Goal: Use online tool/utility: Utilize a website feature to perform a specific function

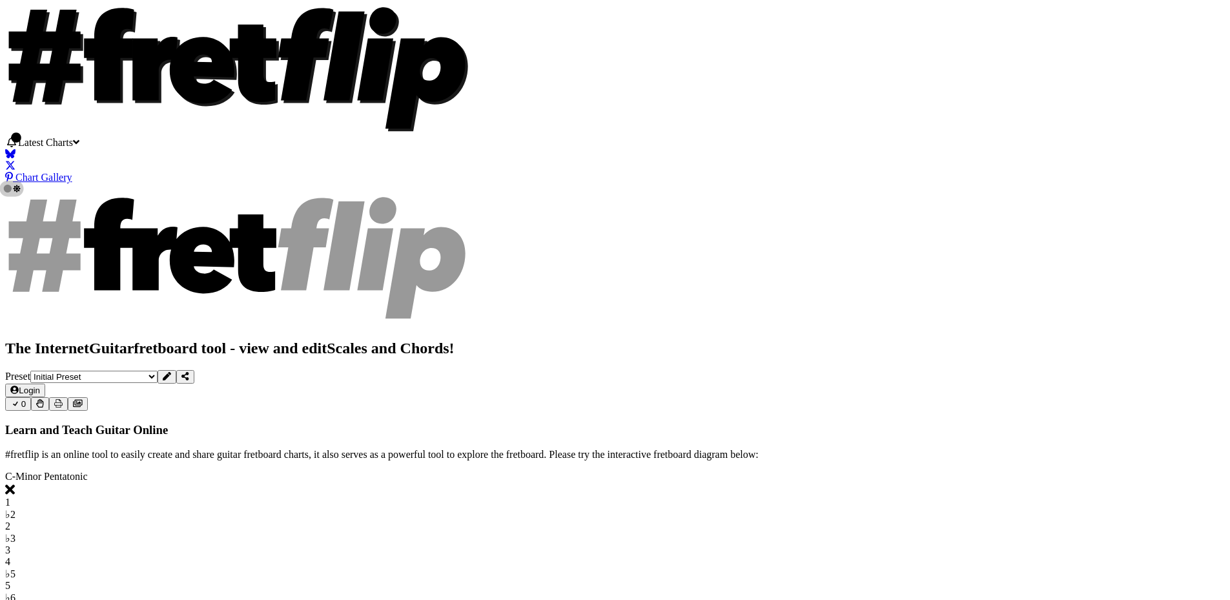
scroll to position [258, 0]
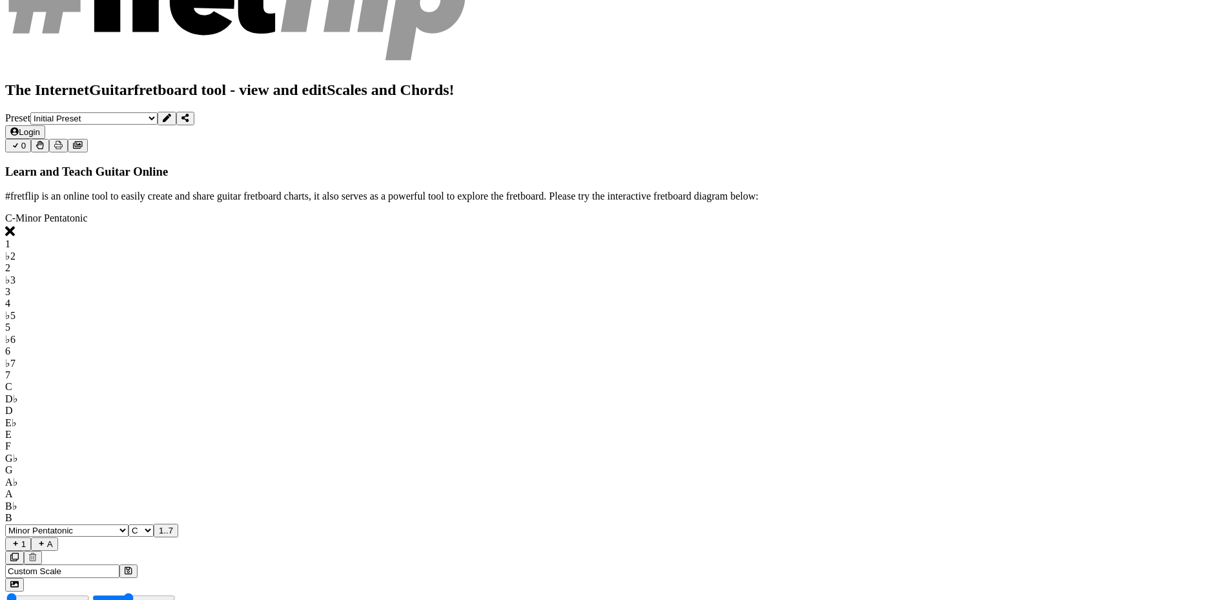
drag, startPoint x: 458, startPoint y: 247, endPoint x: 460, endPoint y: 260, distance: 12.3
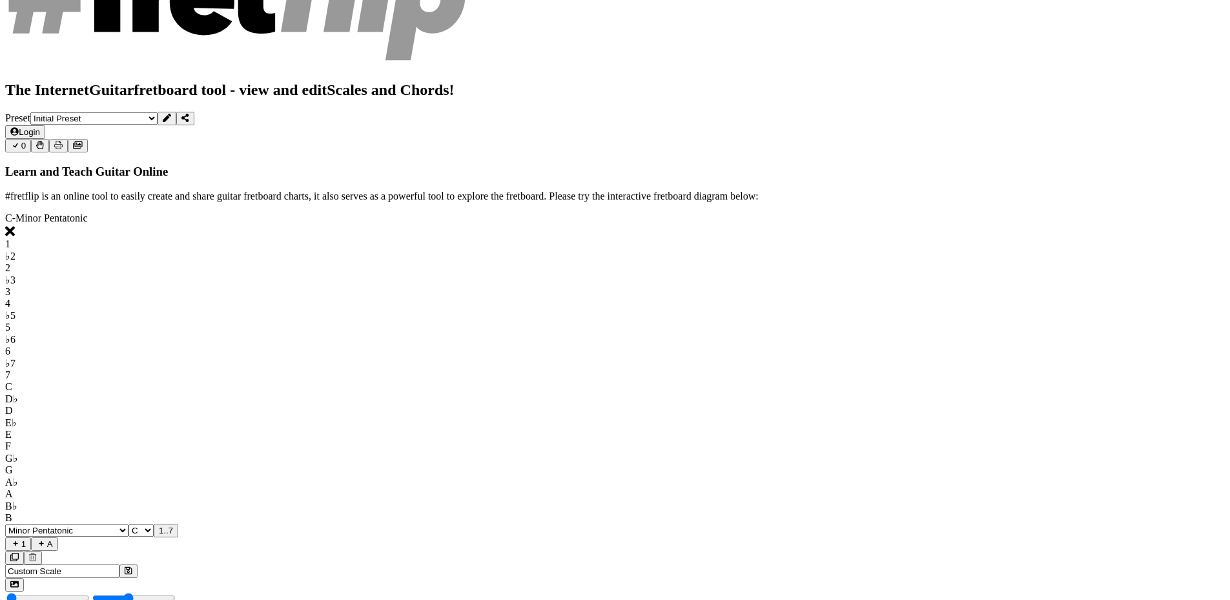
drag, startPoint x: 428, startPoint y: 269, endPoint x: 435, endPoint y: 274, distance: 8.8
drag, startPoint x: 465, startPoint y: 293, endPoint x: 470, endPoint y: 299, distance: 7.4
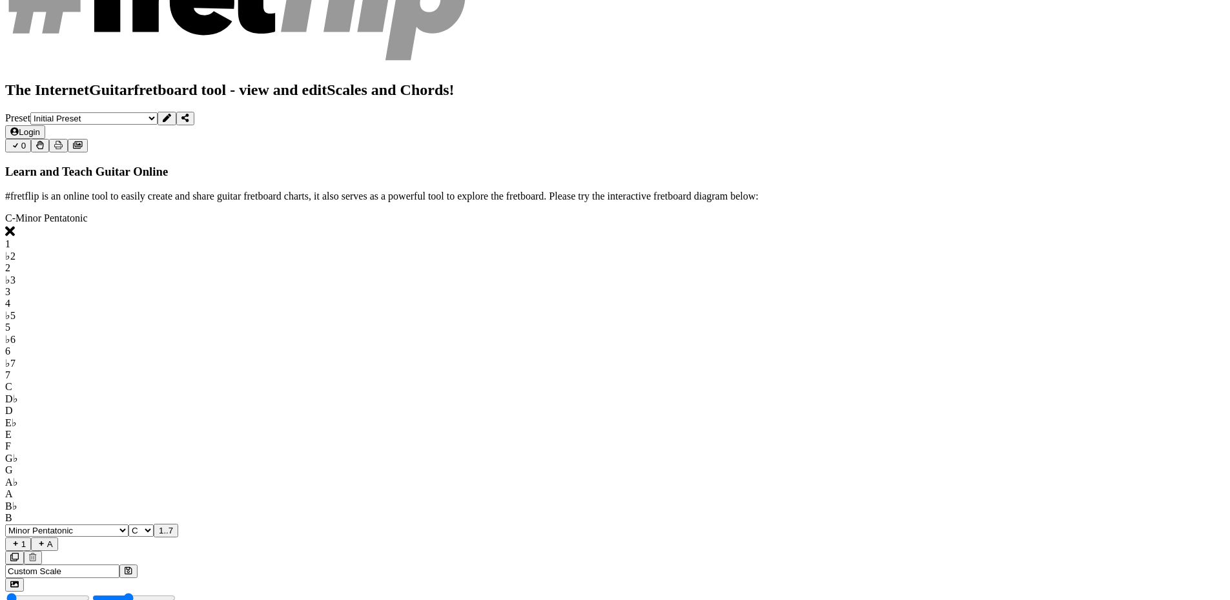
drag, startPoint x: 791, startPoint y: 344, endPoint x: 816, endPoint y: 327, distance: 30.1
drag, startPoint x: 832, startPoint y: 276, endPoint x: 807, endPoint y: 264, distance: 27.7
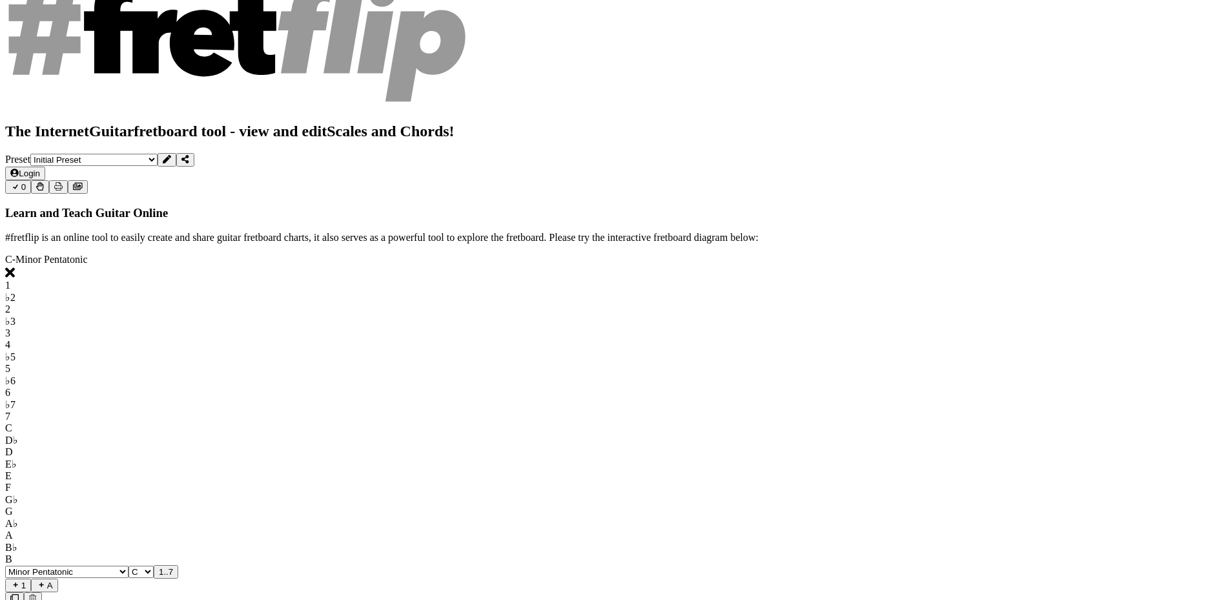
scroll to position [194, 0]
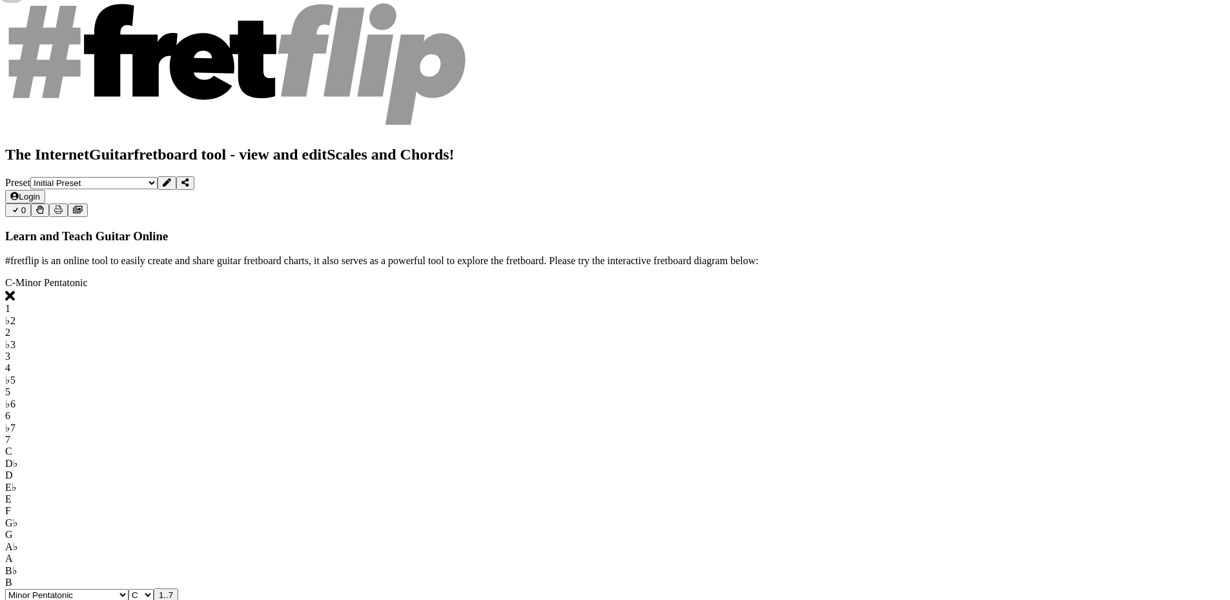
click at [128, 589] on select "Minor Pentatonic Click to edit Minor Pentatonic Major Pentatonic Minor Blues Ma…" at bounding box center [66, 595] width 123 height 12
select select "Click to edit"
click at [128, 589] on select "Minor Pentatonic Click to edit Minor Pentatonic Major Pentatonic Minor Blues Ma…" at bounding box center [66, 595] width 123 height 12
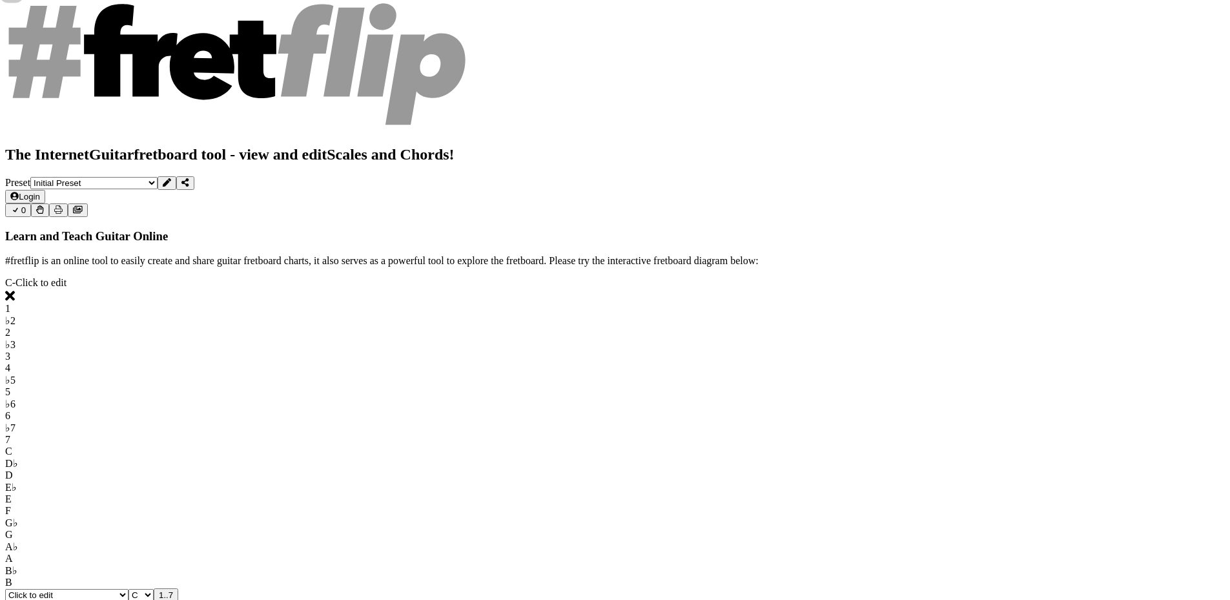
type input "Custom Scale"
click at [154, 589] on select "A♭ A A♯ B♭ B C C♯ D♭ D D♯ E♭ E F F♯ G♭ G G♯" at bounding box center [140, 595] width 25 height 12
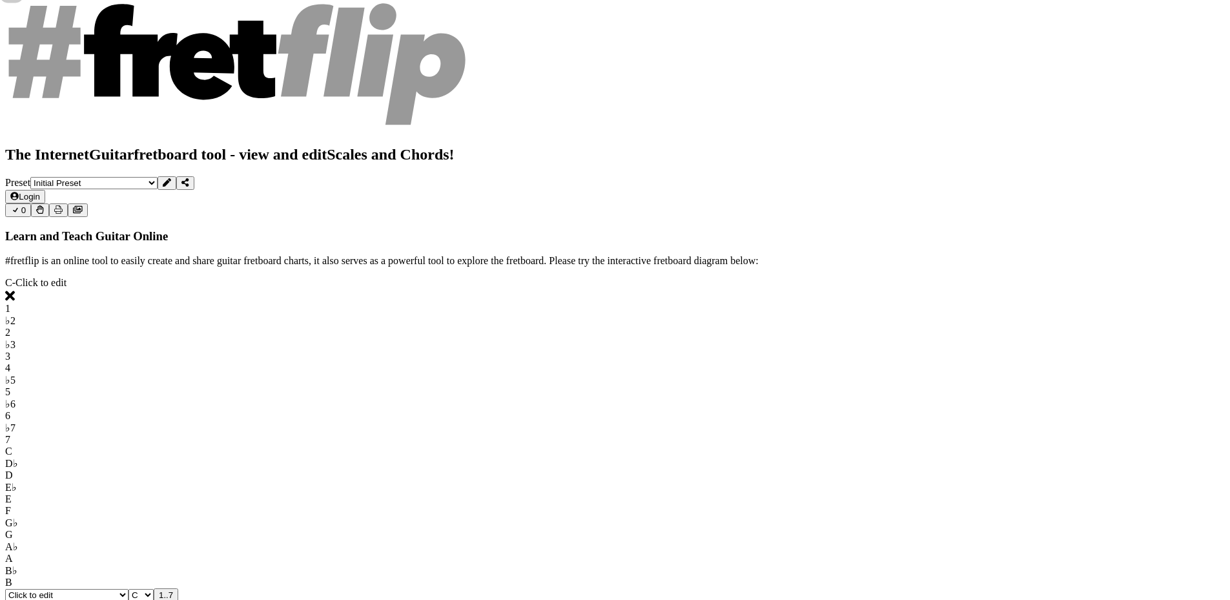
click at [173, 590] on span "1..7" at bounding box center [166, 595] width 14 height 10
click at [166, 590] on span "..." at bounding box center [162, 595] width 7 height 10
click at [170, 590] on span "C.." at bounding box center [164, 595] width 11 height 10
click at [47, 599] on icon at bounding box center [41, 608] width 11 height 8
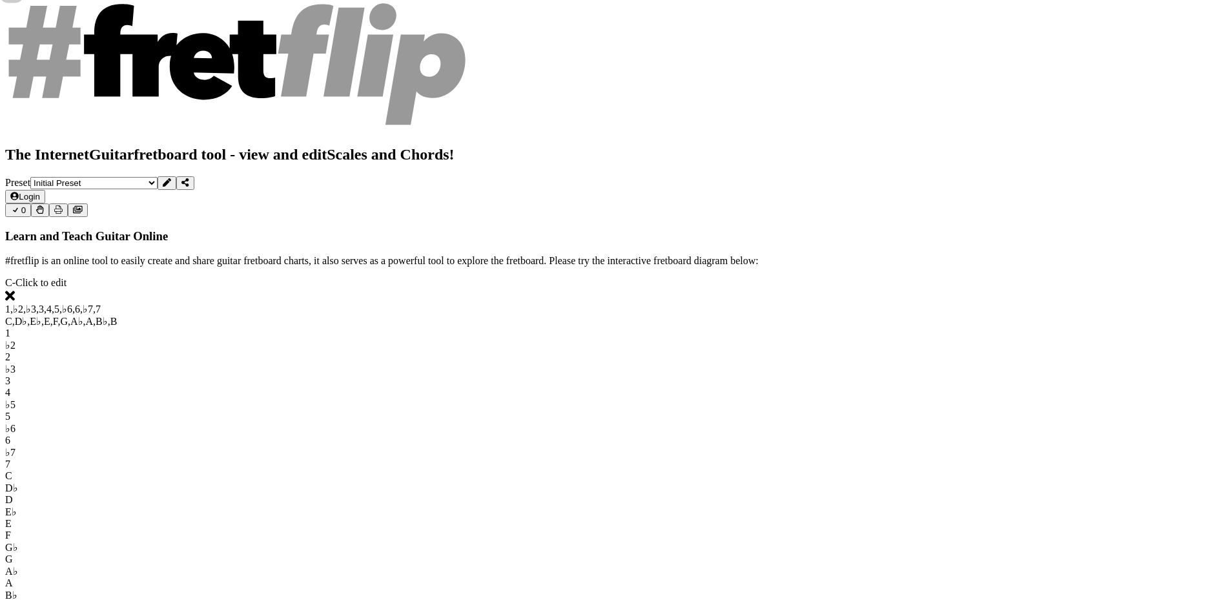
click at [173, 599] on span "1..7" at bounding box center [166, 607] width 14 height 10
click at [47, 599] on icon at bounding box center [41, 608] width 11 height 8
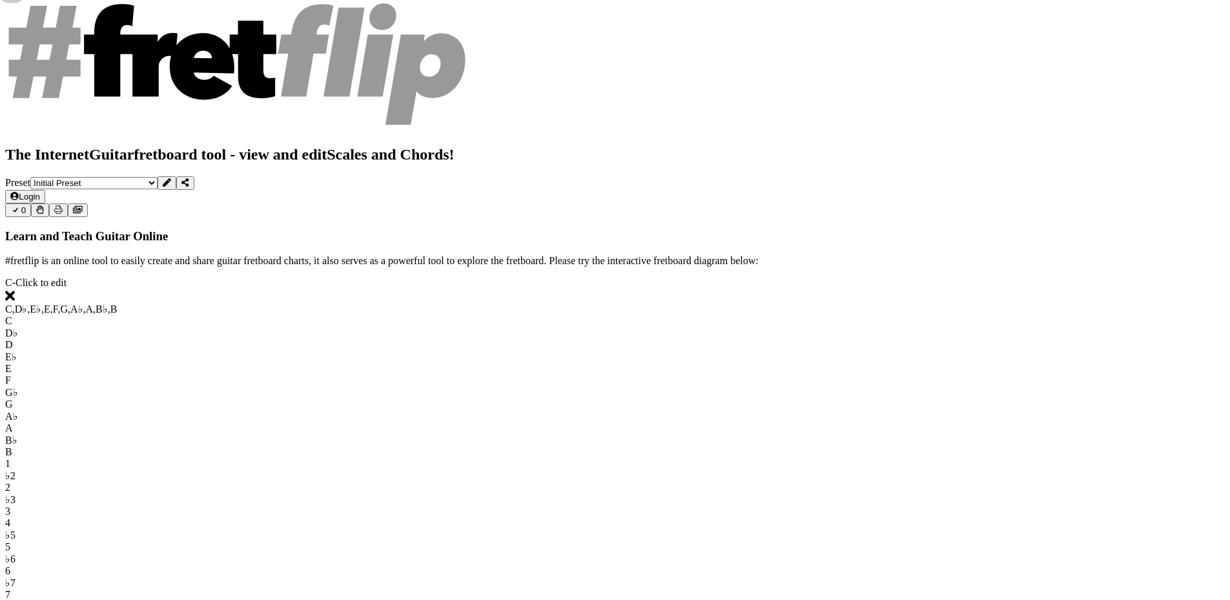
click at [66, 277] on span "C - Click to edit" at bounding box center [35, 282] width 61 height 11
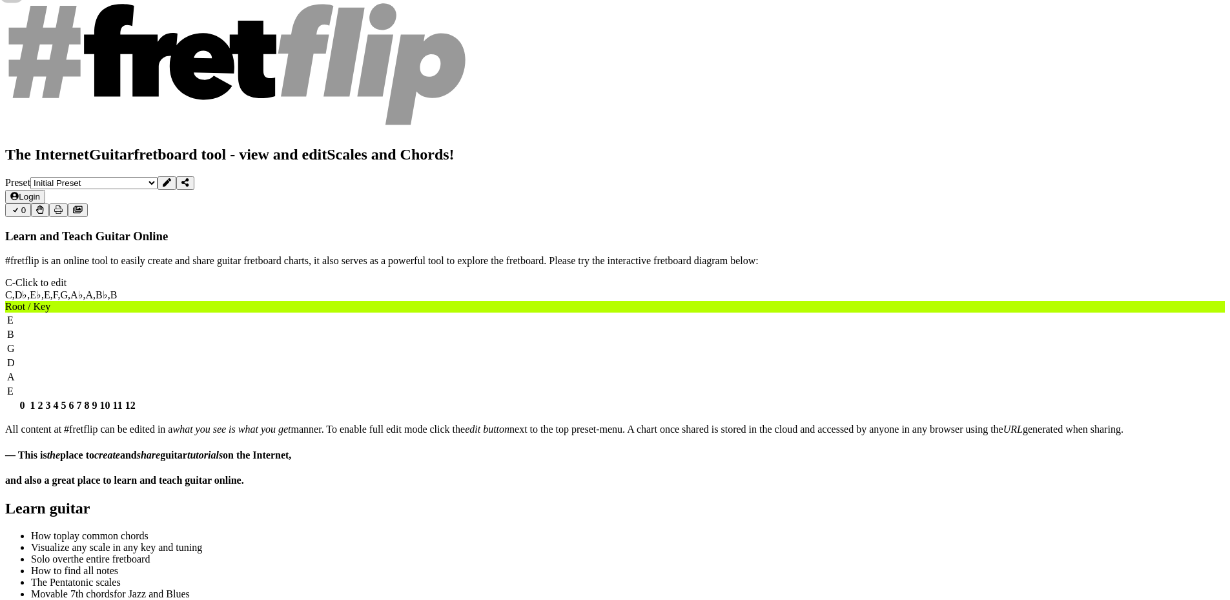
click at [66, 277] on span "C - Click to edit" at bounding box center [35, 282] width 61 height 11
select select "Click to edit"
select select "C"
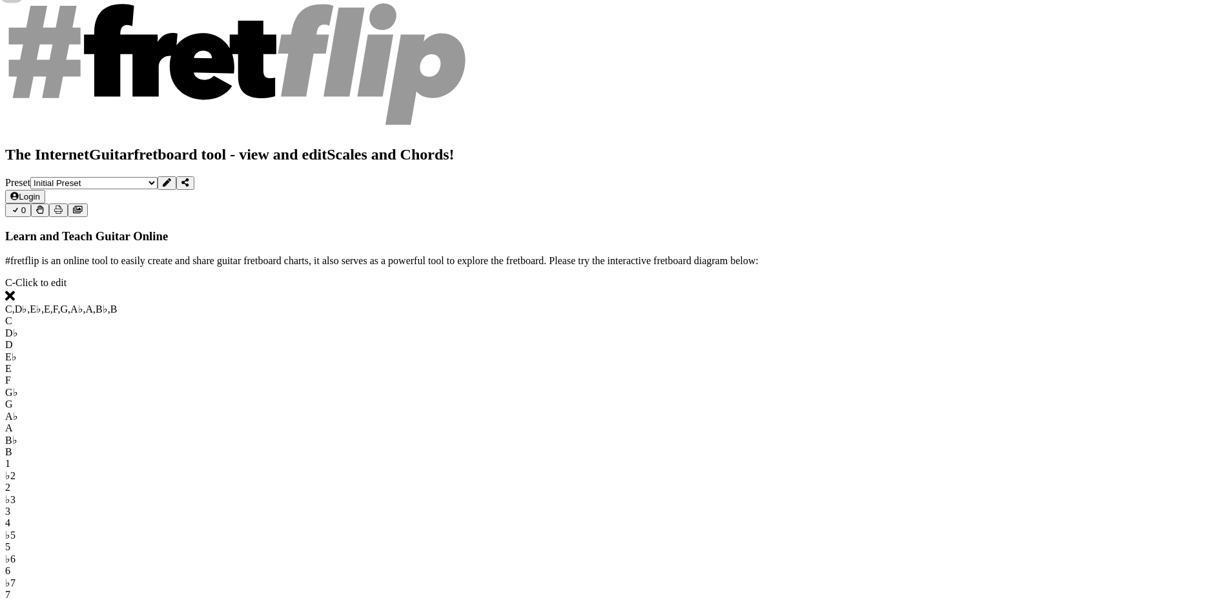
drag, startPoint x: 404, startPoint y: 198, endPoint x: 413, endPoint y: 200, distance: 9.2
click at [405, 315] on div "C" at bounding box center [614, 321] width 1219 height 12
click at [416, 327] on div "D♭" at bounding box center [614, 333] width 1219 height 12
click at [396, 315] on div "C" at bounding box center [614, 321] width 1219 height 12
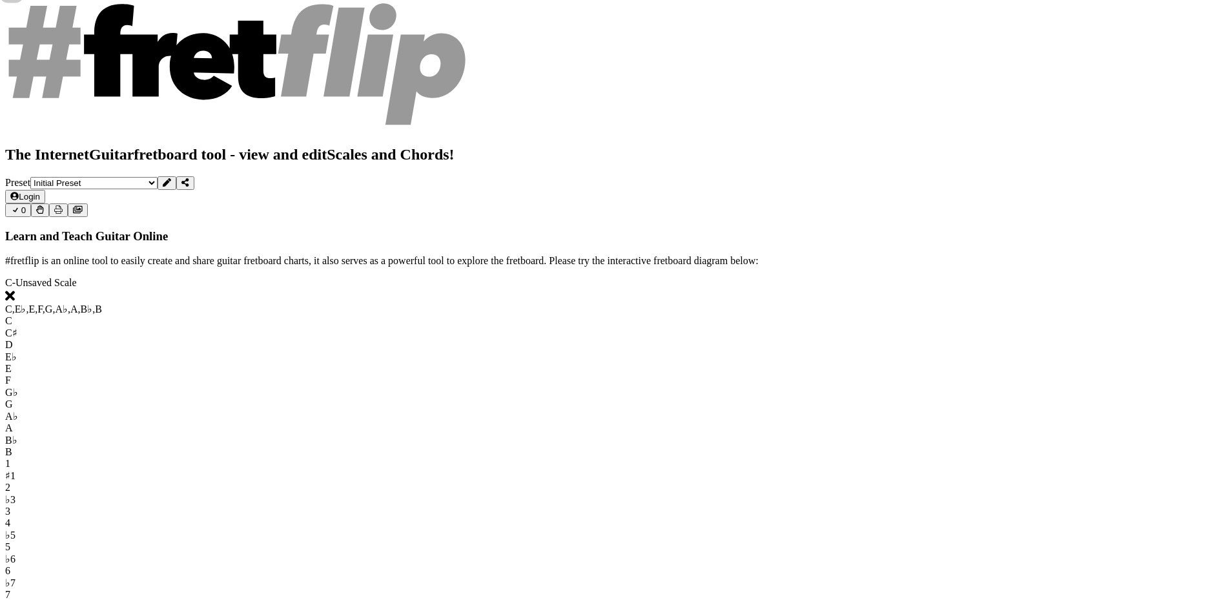
click at [404, 458] on div "1" at bounding box center [614, 464] width 1219 height 12
click at [406, 458] on div "1" at bounding box center [614, 464] width 1219 height 12
select select "B E A D G"
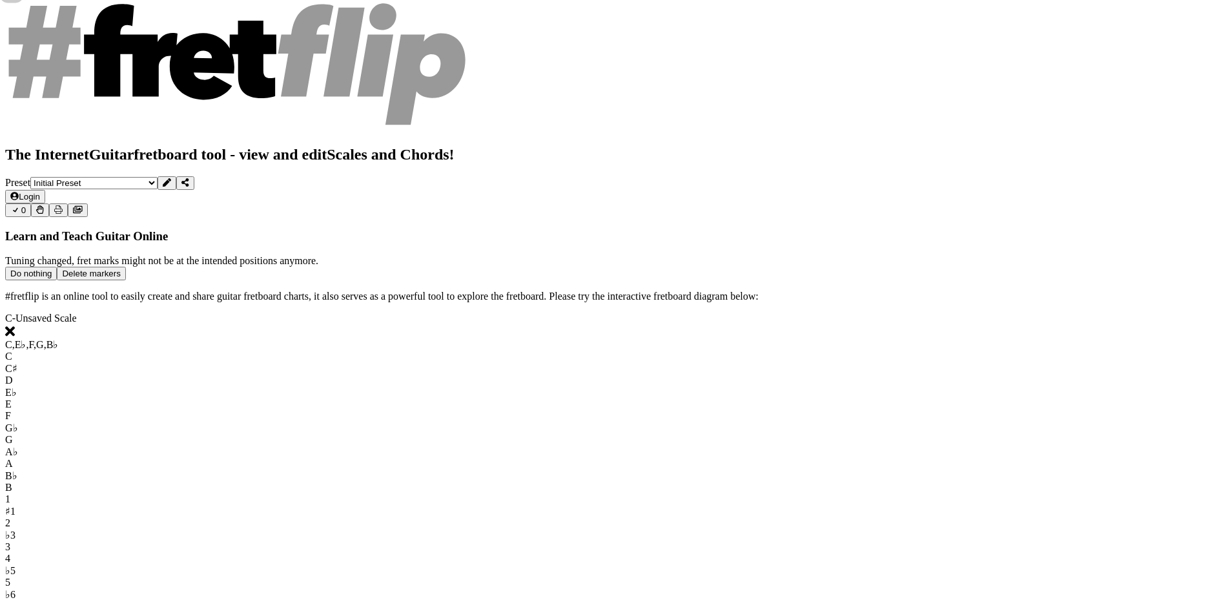
click at [125, 280] on button "Delete markers" at bounding box center [91, 274] width 68 height 14
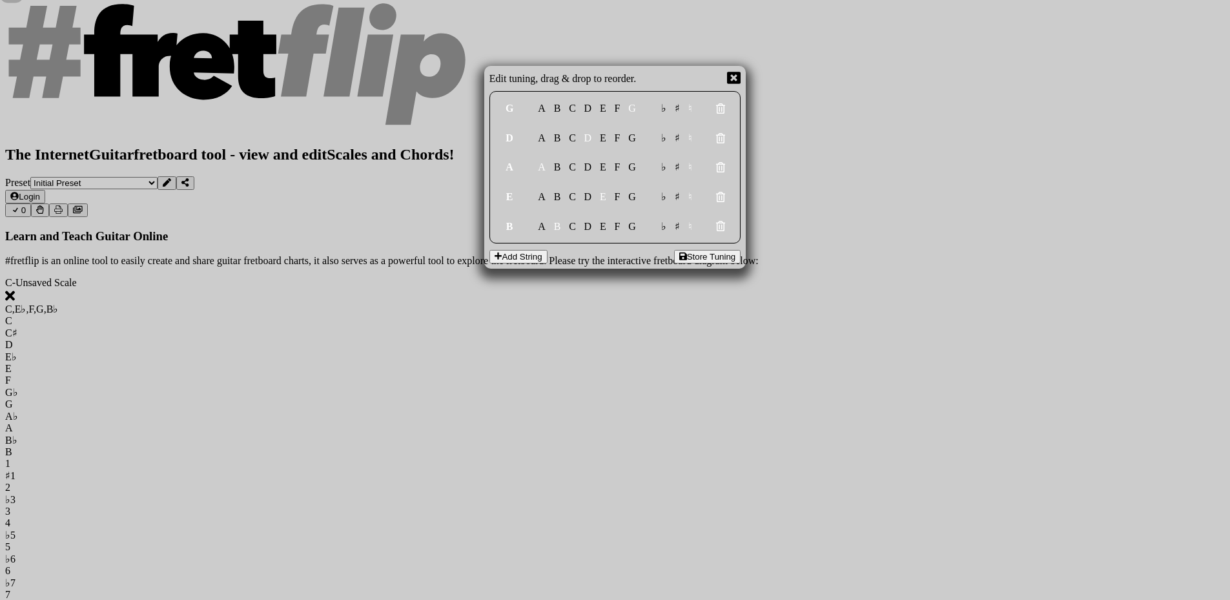
click at [729, 80] on icon at bounding box center [734, 78] width 14 height 12
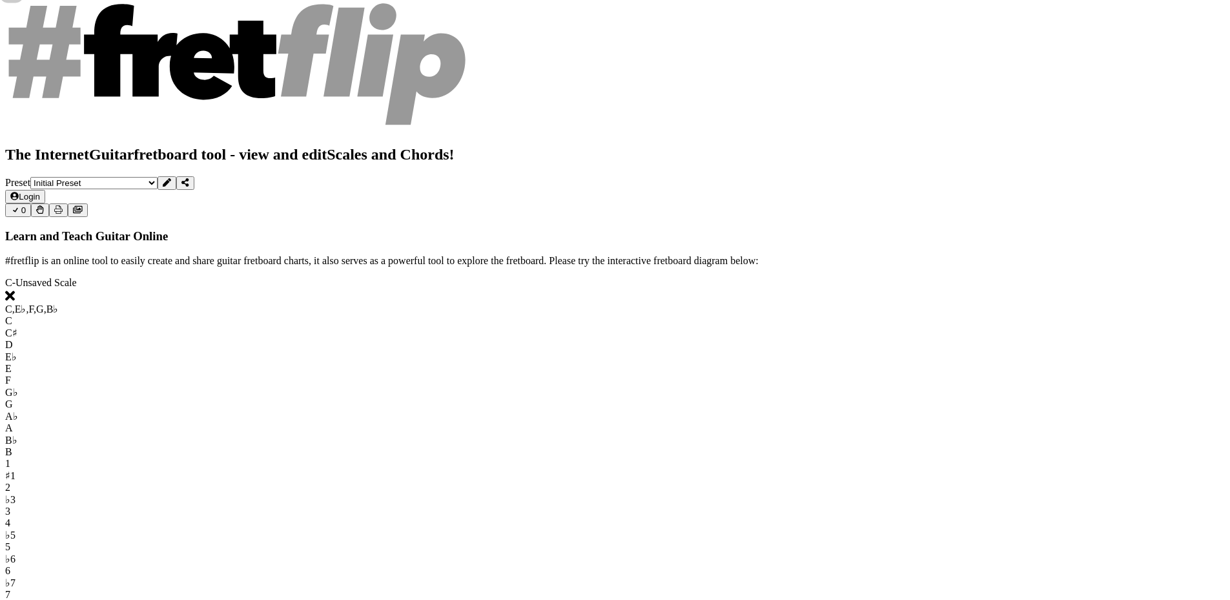
click at [128, 599] on select "Minor Pentatonic Click to edit Minor Pentatonic Major Pentatonic Minor Blues Ma…" at bounding box center [66, 607] width 123 height 12
select select "Lydian"
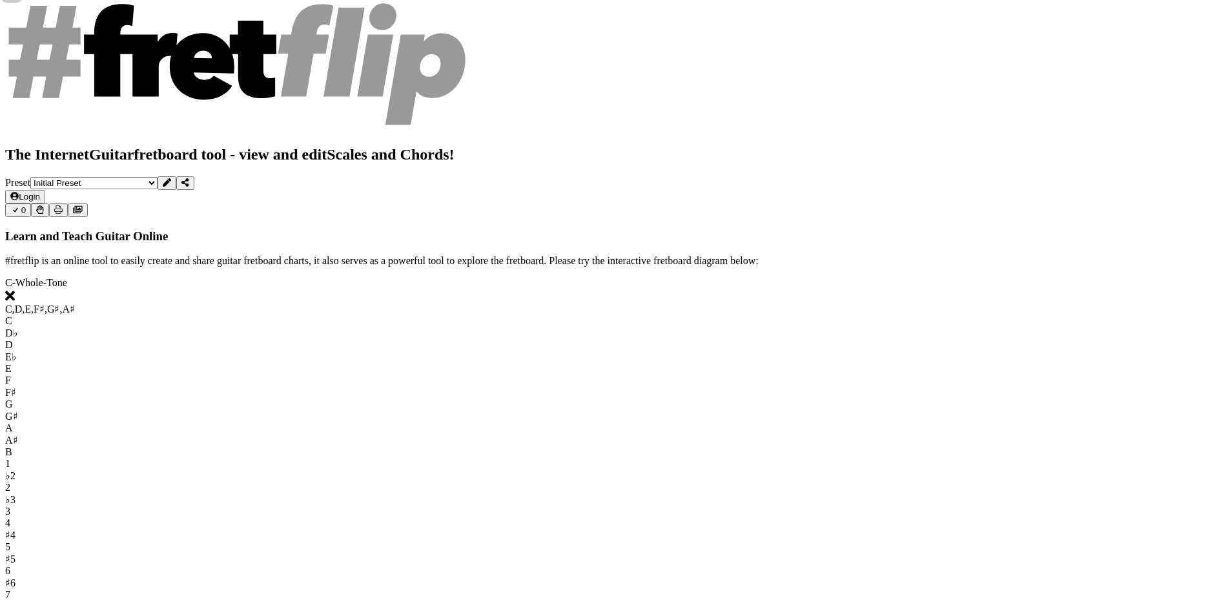
click at [128, 599] on select "Minor Pentatonic Click to edit Minor Pentatonic Major Pentatonic Minor Blues Ma…" at bounding box center [66, 607] width 123 height 12
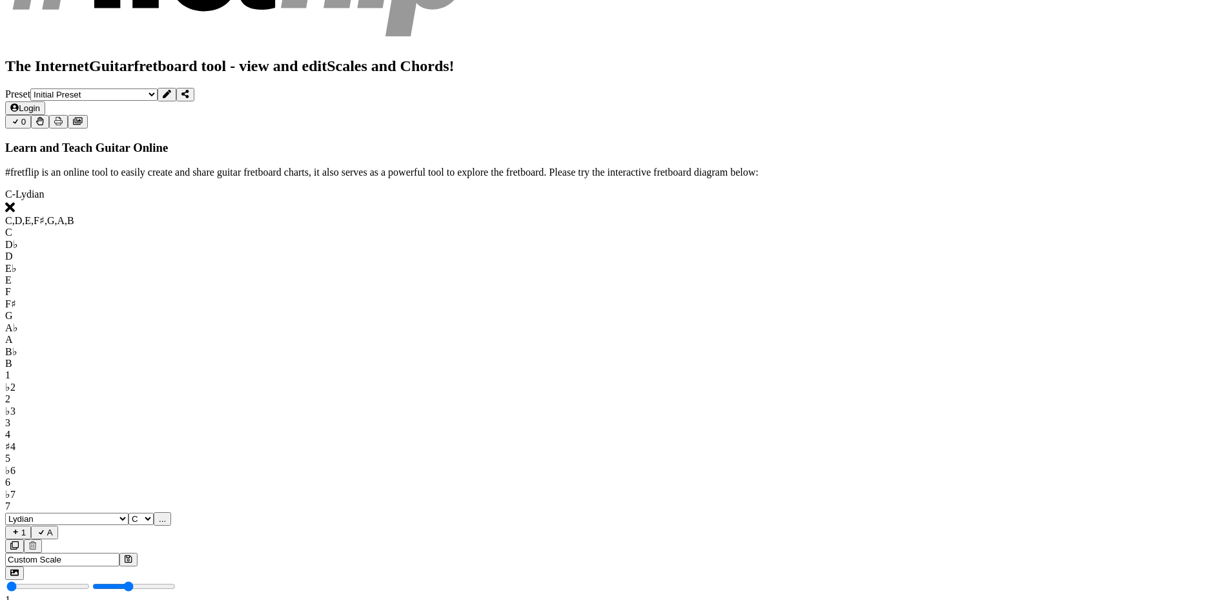
scroll to position [258, 0]
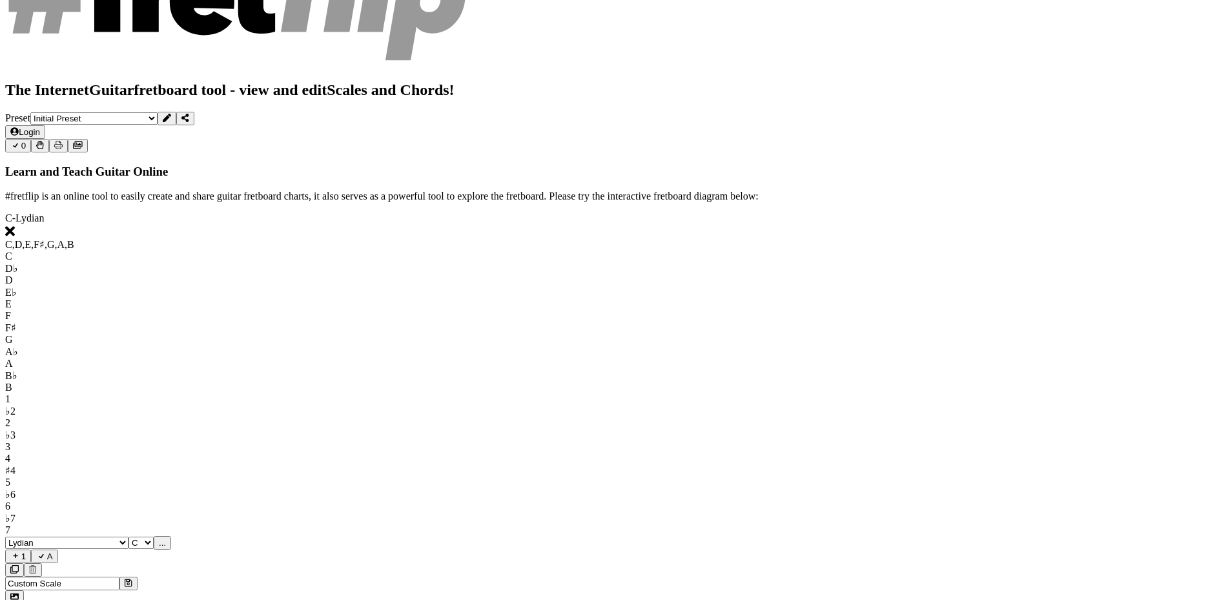
click at [19, 593] on icon at bounding box center [14, 596] width 8 height 6
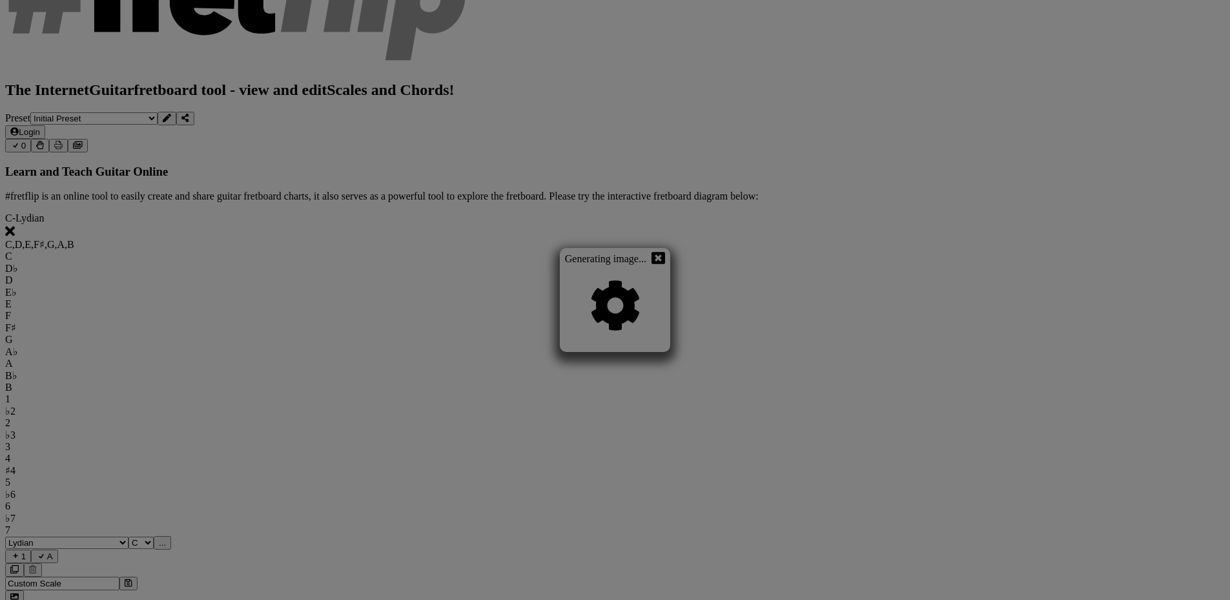
click at [664, 260] on icon at bounding box center [658, 258] width 14 height 14
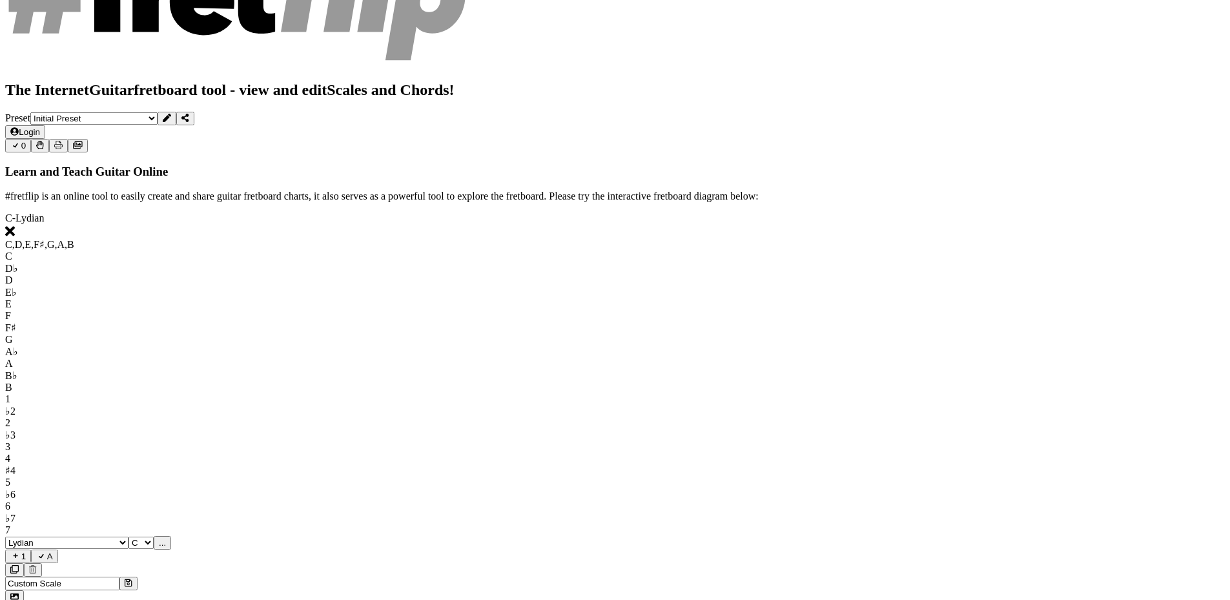
click at [166, 538] on span "..." at bounding box center [162, 543] width 7 height 10
click at [170, 538] on span "C.." at bounding box center [164, 543] width 11 height 10
click at [173, 538] on span "1..7" at bounding box center [166, 543] width 14 height 10
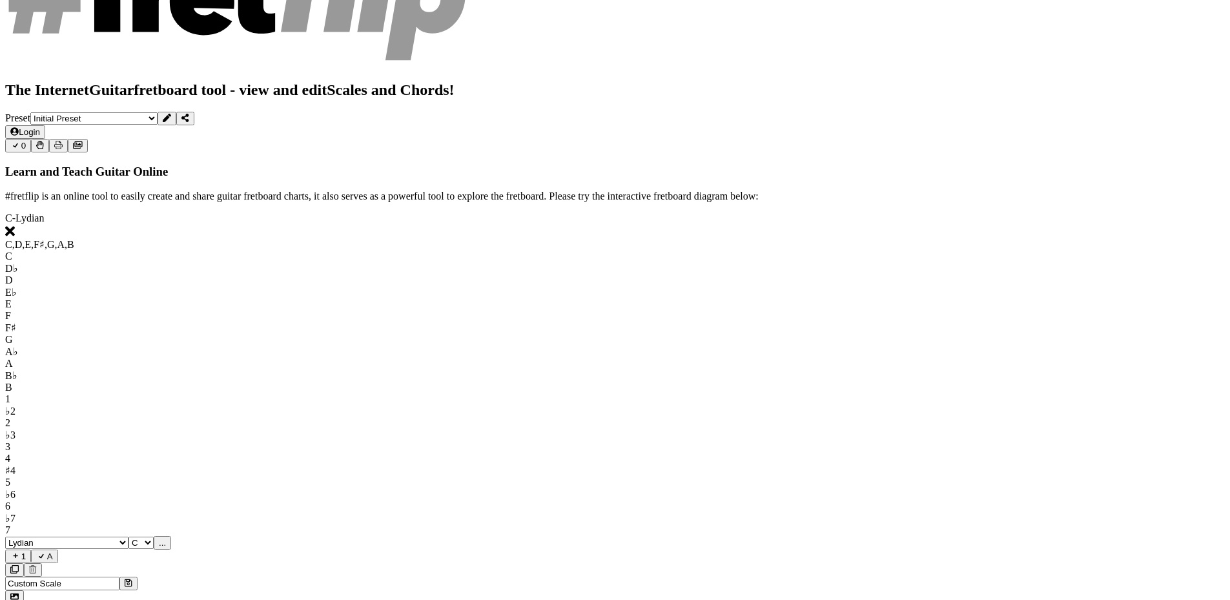
click at [166, 538] on span "..." at bounding box center [162, 543] width 7 height 10
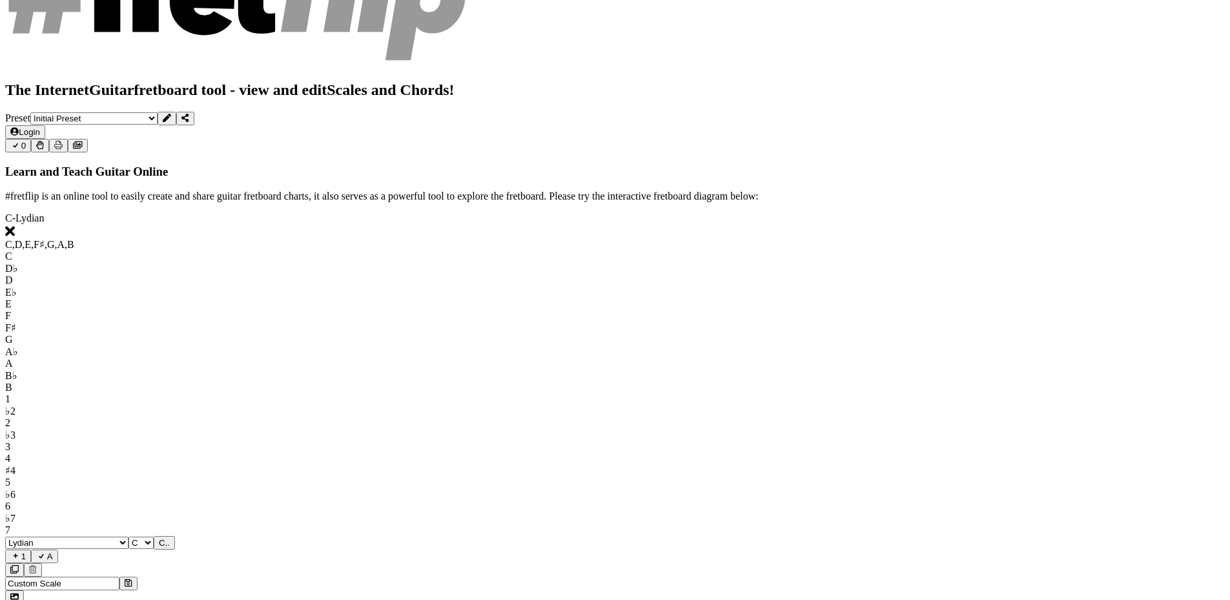
drag, startPoint x: 504, startPoint y: 289, endPoint x: 496, endPoint y: 274, distance: 16.2
drag, startPoint x: 495, startPoint y: 267, endPoint x: 496, endPoint y: 257, distance: 9.8
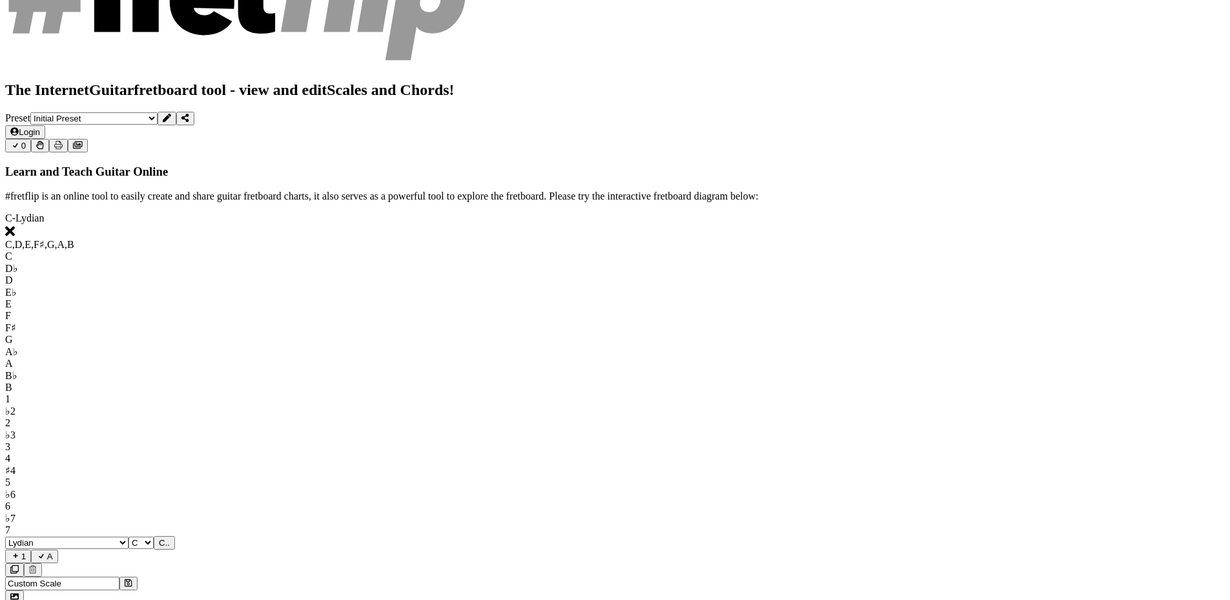
drag, startPoint x: 499, startPoint y: 240, endPoint x: 500, endPoint y: 220, distance: 20.0
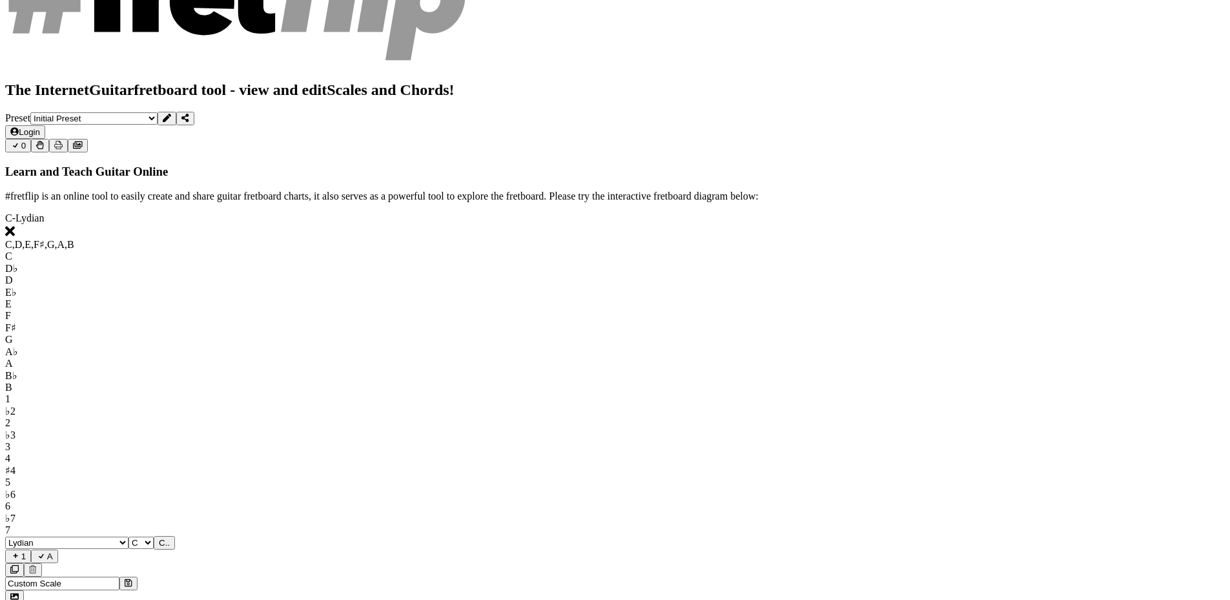
drag, startPoint x: 425, startPoint y: 282, endPoint x: 428, endPoint y: 301, distance: 18.9
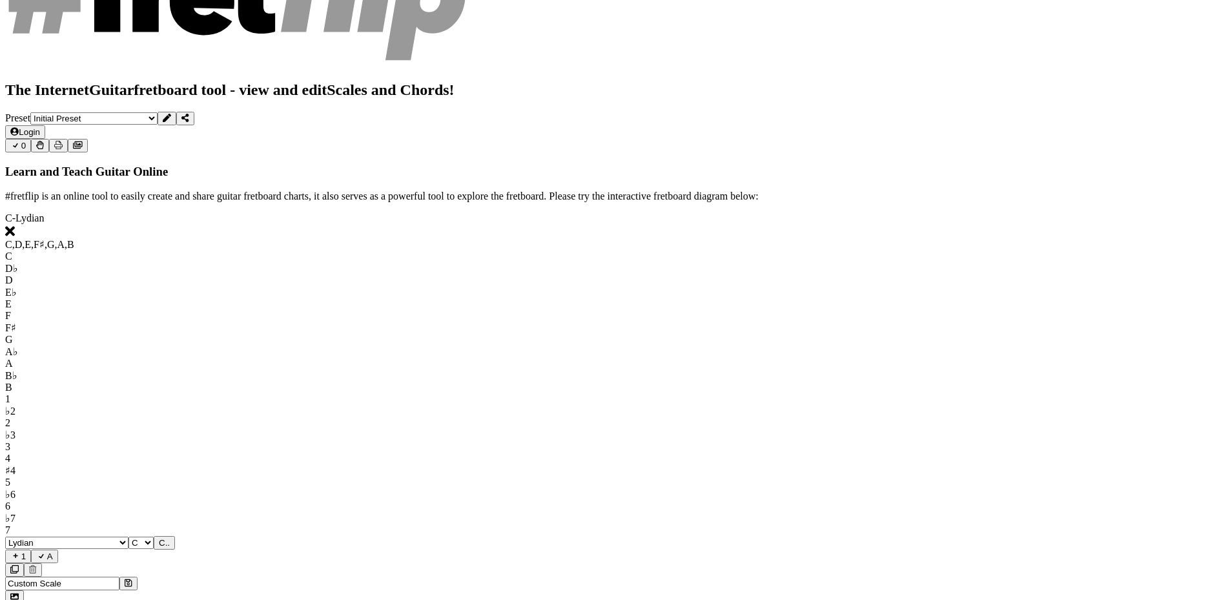
drag, startPoint x: 822, startPoint y: 288, endPoint x: 829, endPoint y: 264, distance: 25.1
drag, startPoint x: 829, startPoint y: 264, endPoint x: 824, endPoint y: 240, distance: 24.4
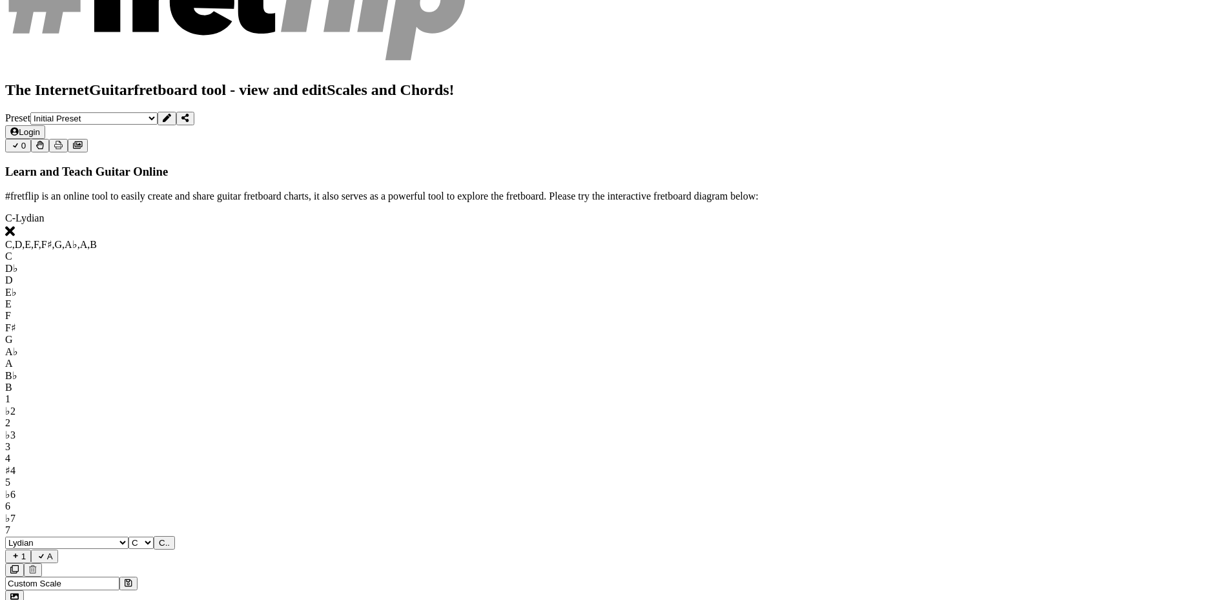
drag, startPoint x: 725, startPoint y: 288, endPoint x: 711, endPoint y: 276, distance: 18.3
drag, startPoint x: 691, startPoint y: 223, endPoint x: 668, endPoint y: 218, distance: 23.2
